Goal: Transaction & Acquisition: Purchase product/service

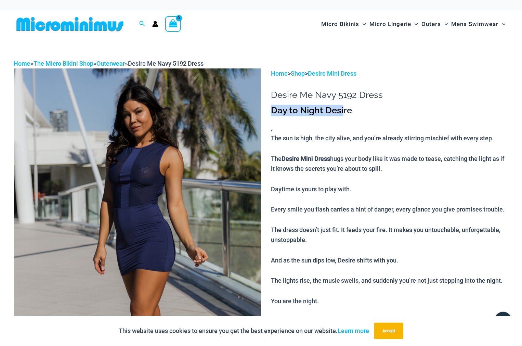
drag, startPoint x: 271, startPoint y: 110, endPoint x: 344, endPoint y: 108, distance: 73.2
click at [344, 108] on h3 "Day to Night Desire" at bounding box center [389, 111] width 237 height 12
drag, startPoint x: 272, startPoint y: 94, endPoint x: 333, endPoint y: 97, distance: 61.3
click at [333, 97] on h1 "Desire Me Navy 5192 Dress" at bounding box center [389, 95] width 237 height 11
copy h1 "Desire Me Navy"
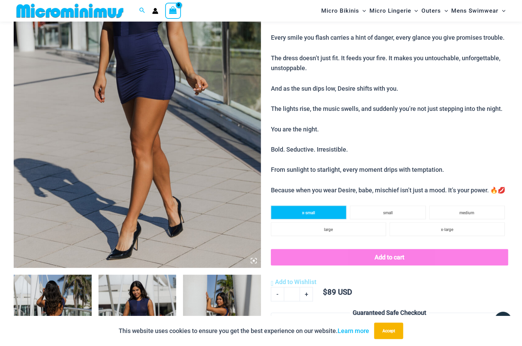
scroll to position [268, 0]
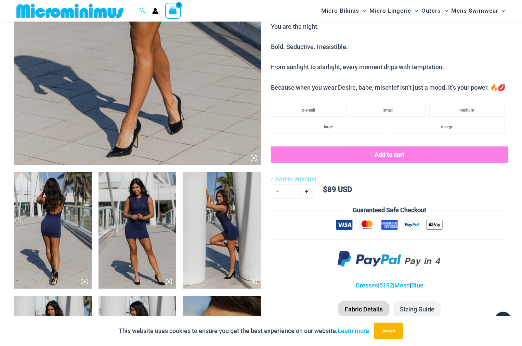
click at [67, 197] on img at bounding box center [53, 230] width 78 height 117
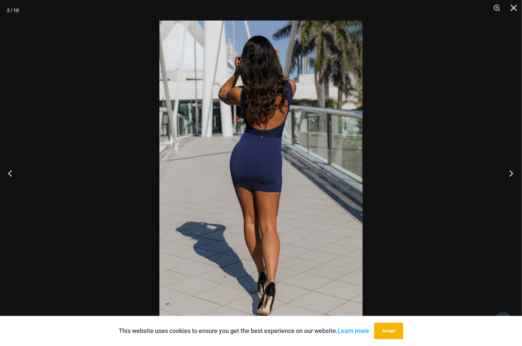
click at [511, 173] on button "Next" at bounding box center [509, 173] width 26 height 34
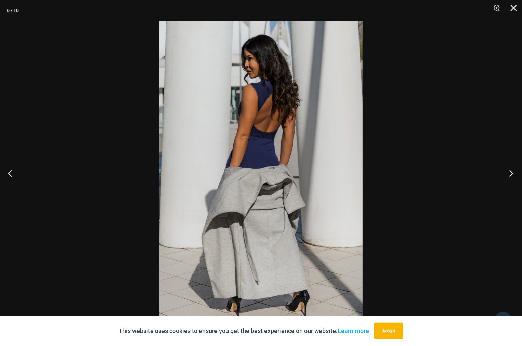
click at [508, 174] on button "Next" at bounding box center [509, 173] width 26 height 34
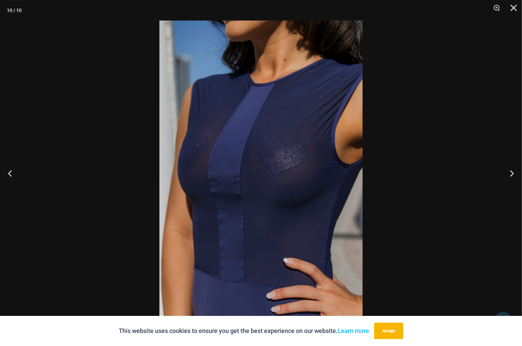
drag, startPoint x: 354, startPoint y: 173, endPoint x: 337, endPoint y: 183, distance: 19.5
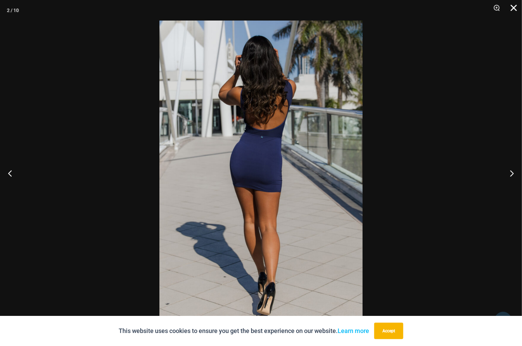
click at [511, 7] on button "Close" at bounding box center [511, 10] width 17 height 21
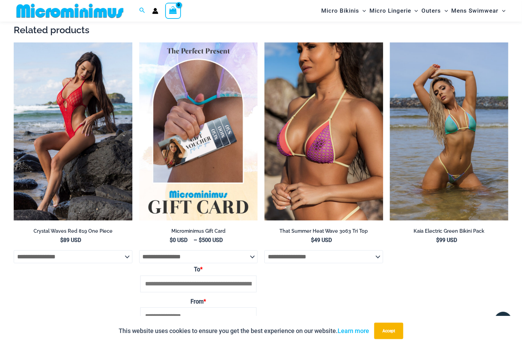
scroll to position [918, 0]
